Goal: Information Seeking & Learning: Learn about a topic

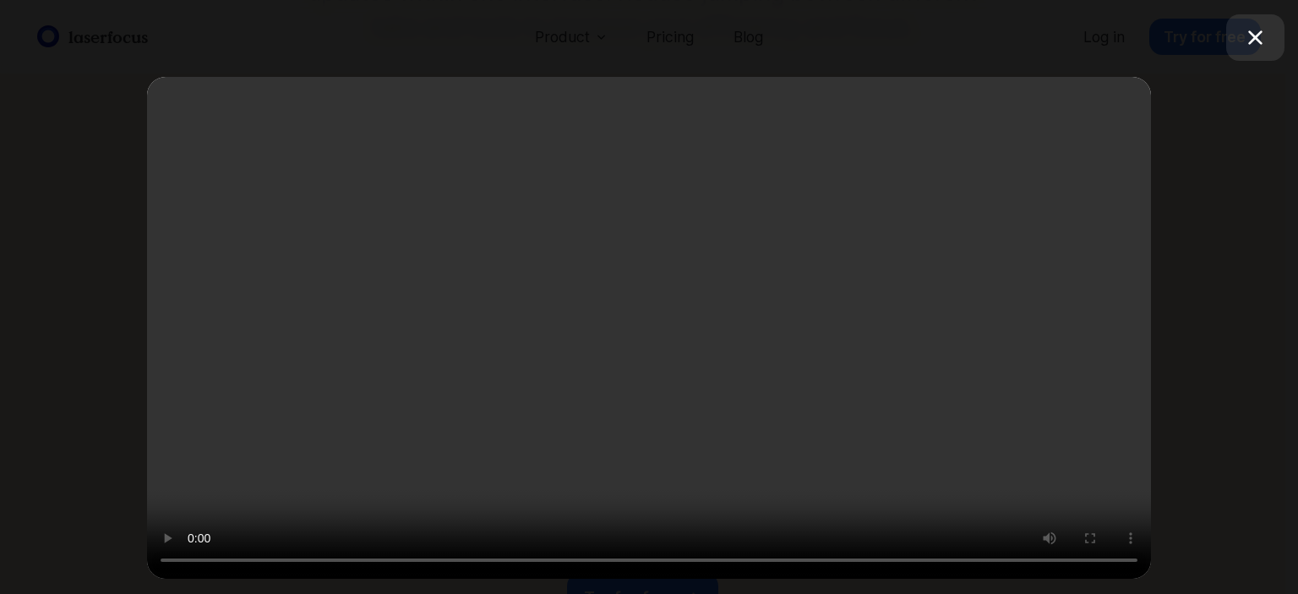
click at [1254, 34] on icon "button" at bounding box center [1256, 38] width 28 height 28
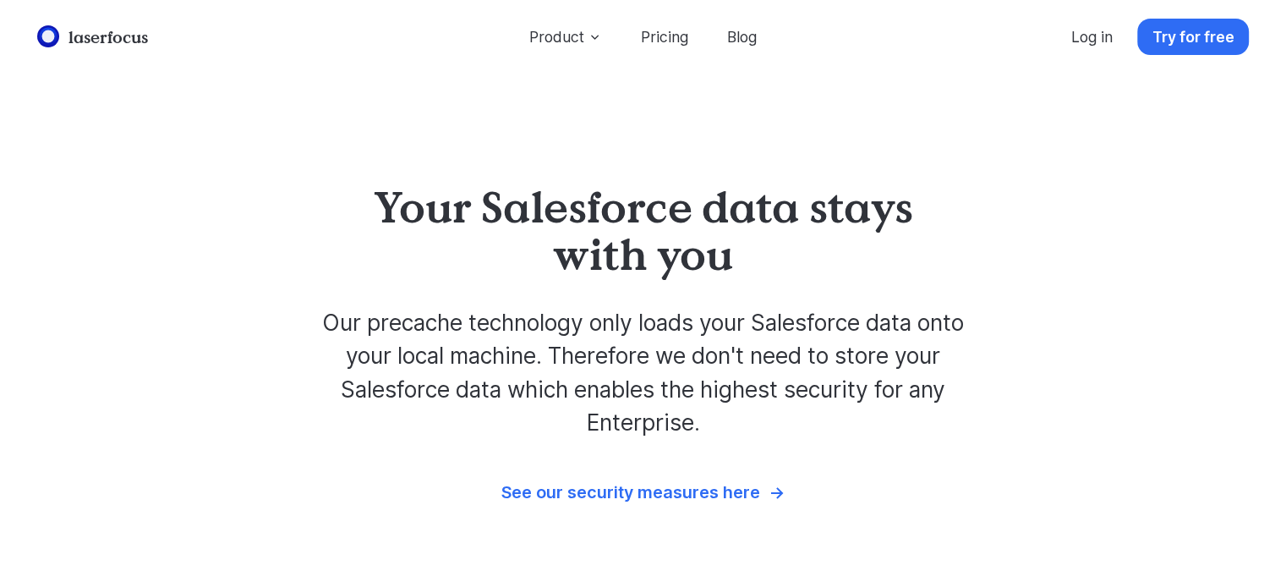
scroll to position [4508, 0]
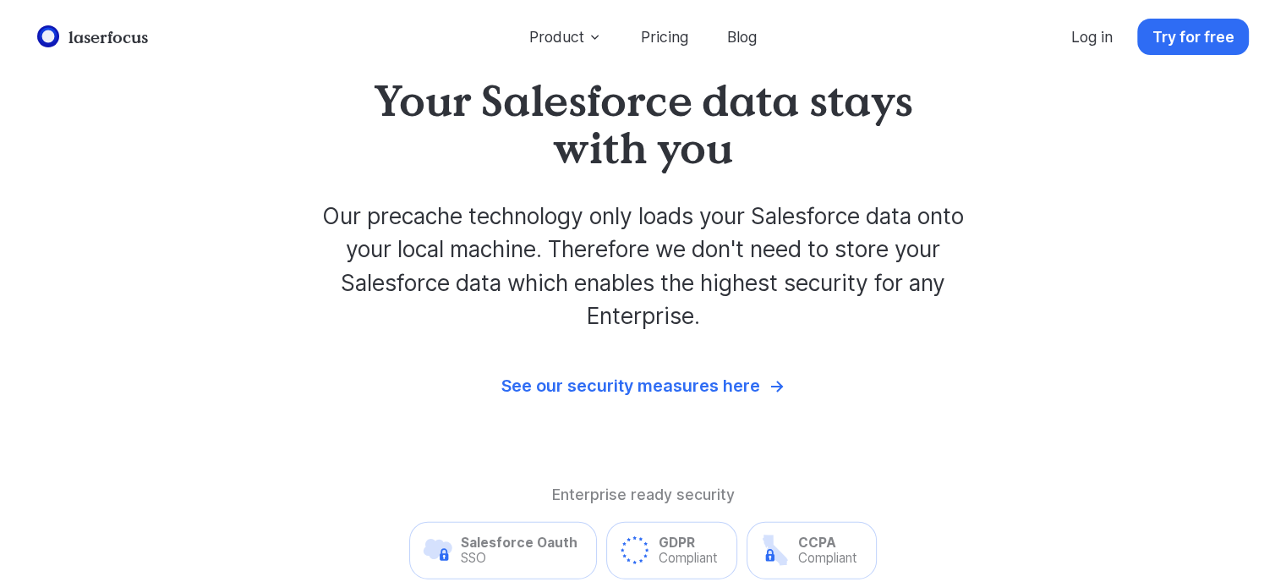
click at [690, 391] on div "See our security measures here" at bounding box center [630, 386] width 259 height 20
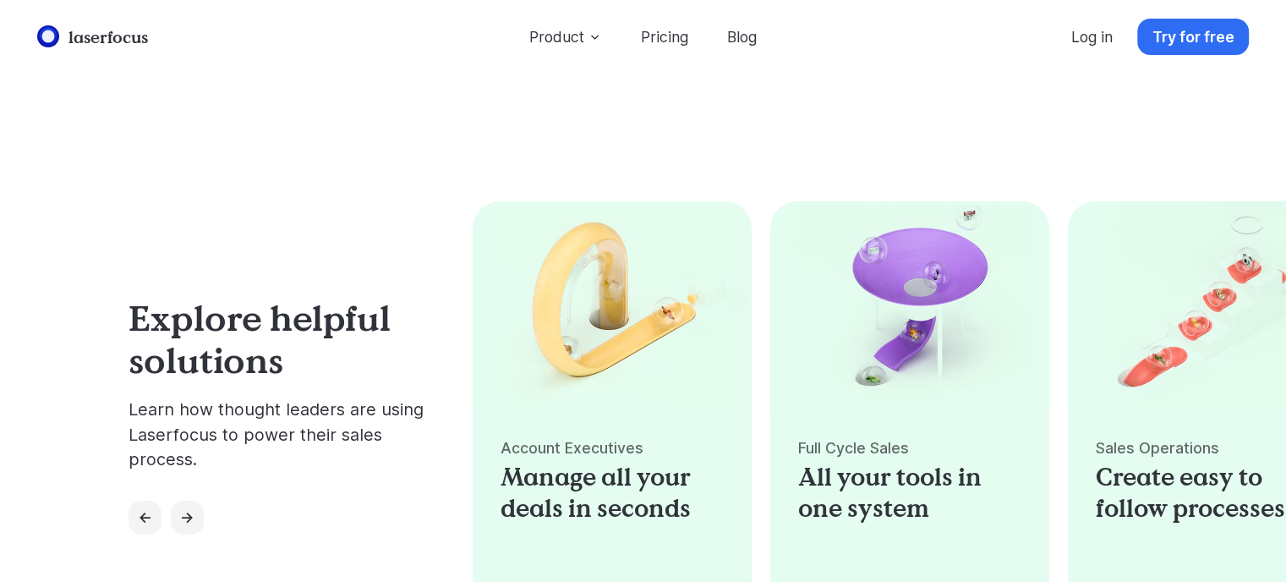
scroll to position [5184, 0]
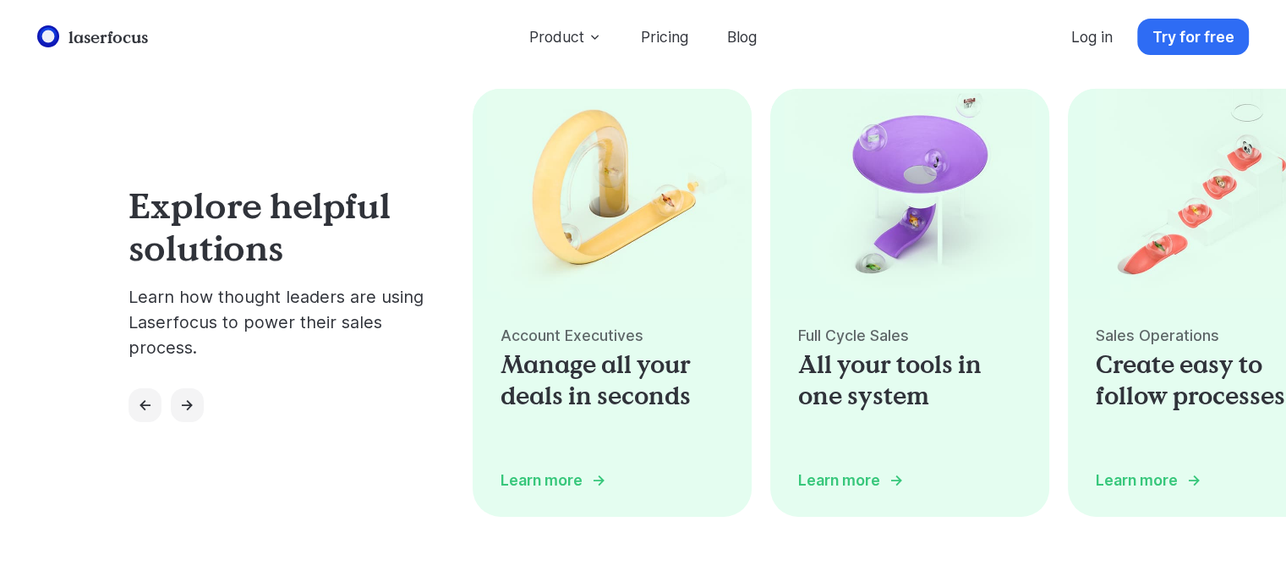
click at [571, 486] on div "Learn more" at bounding box center [541, 480] width 82 height 18
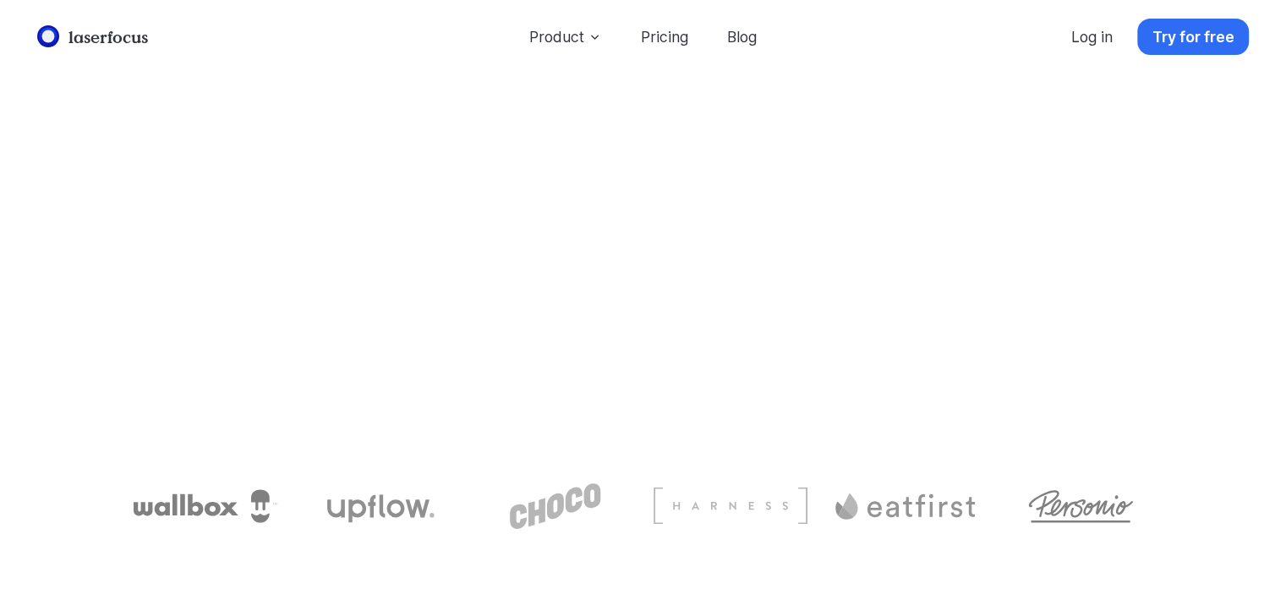
scroll to position [6424, 0]
